Goal: Obtain resource: Download file/media

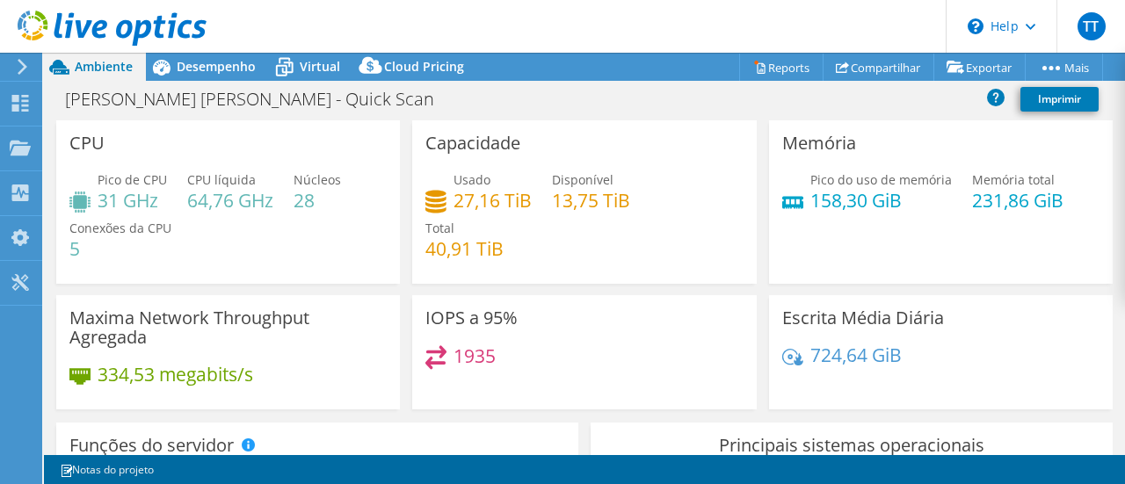
select select "SouthAmerica"
select select "BRL"
click at [190, 61] on span "Desempenho" at bounding box center [216, 66] width 79 height 17
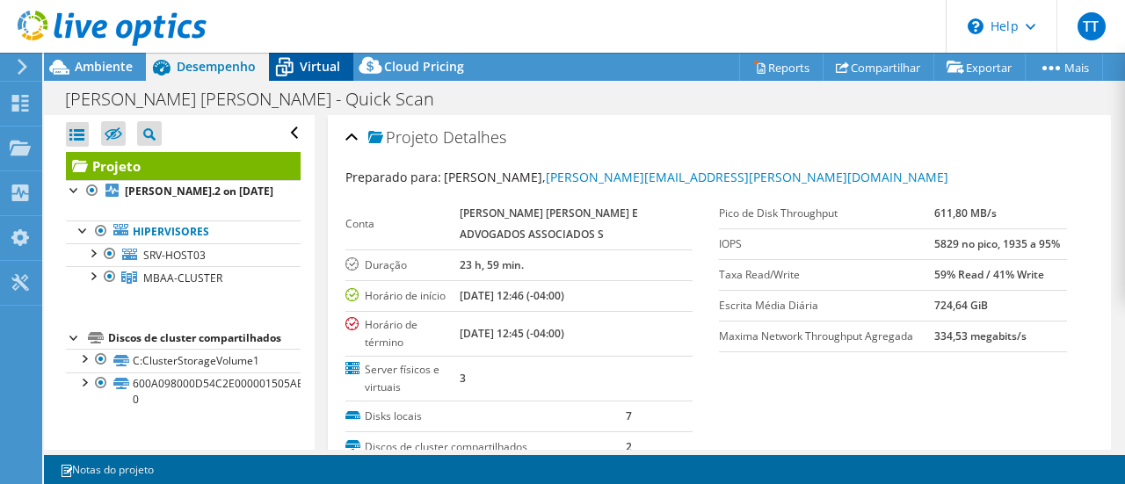
click at [304, 65] on span "Virtual" at bounding box center [320, 66] width 40 height 17
